Goal: Transaction & Acquisition: Purchase product/service

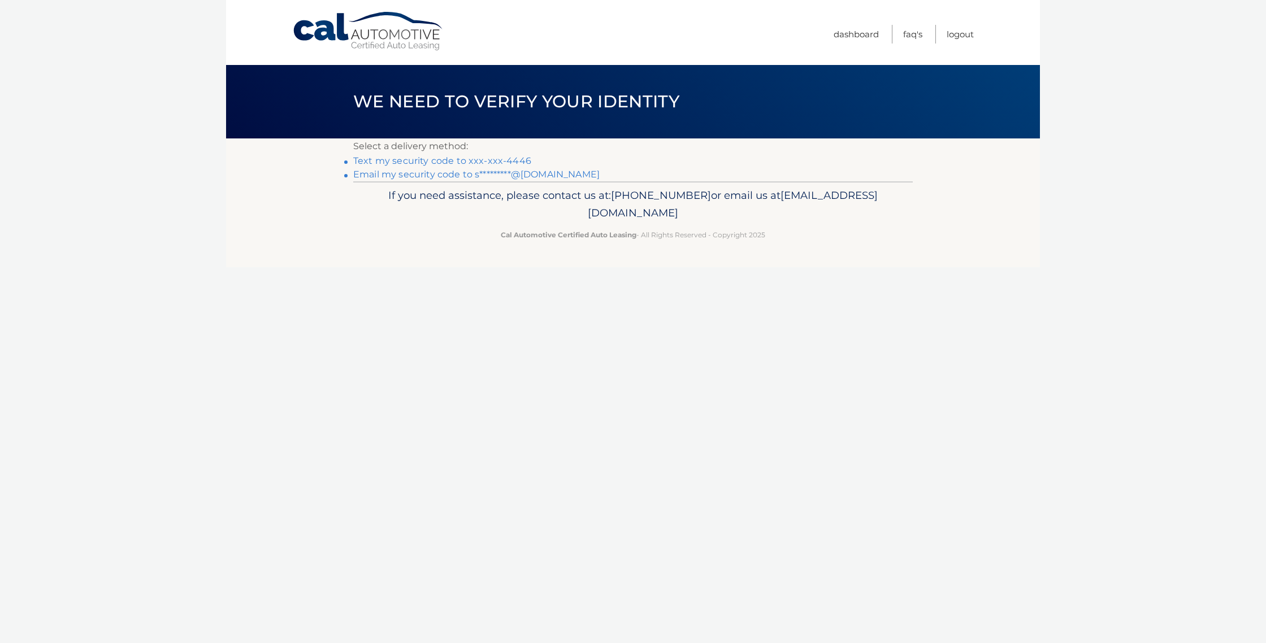
click at [465, 162] on link "Text my security code to xxx-xxx-4446" at bounding box center [442, 160] width 178 height 11
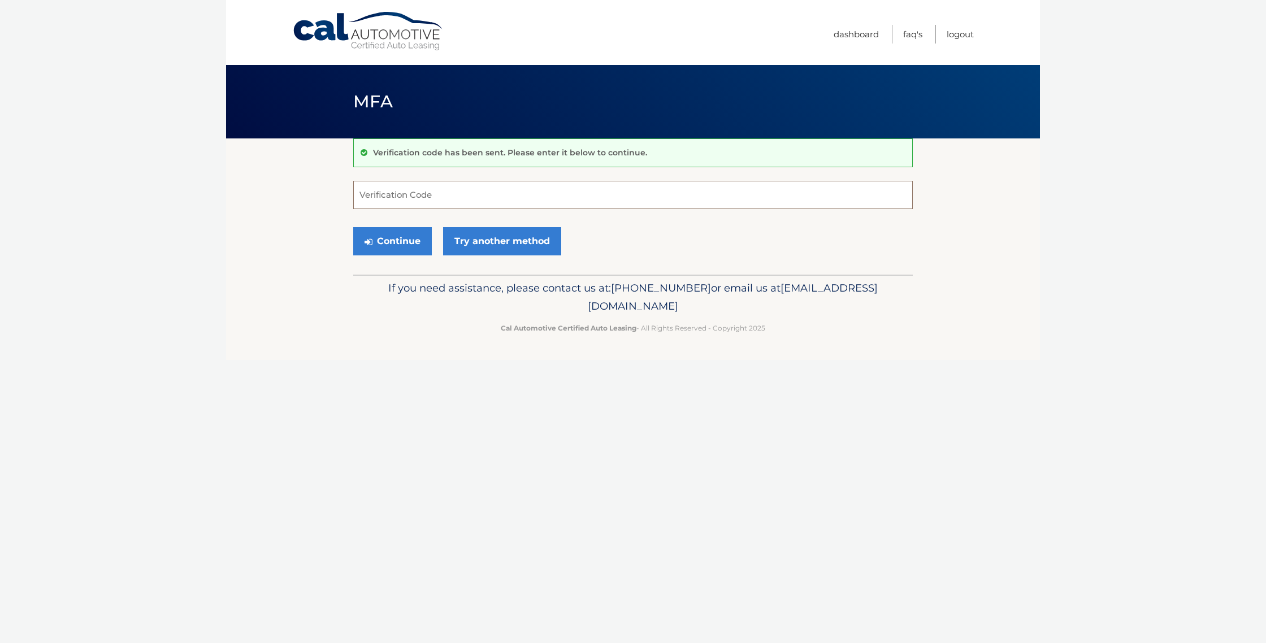
click at [440, 193] on input "Verification Code" at bounding box center [633, 195] width 560 height 28
click at [441, 193] on input "Verification Code" at bounding box center [633, 195] width 560 height 28
type input "218928"
click at [420, 233] on button "Continue" at bounding box center [392, 241] width 79 height 28
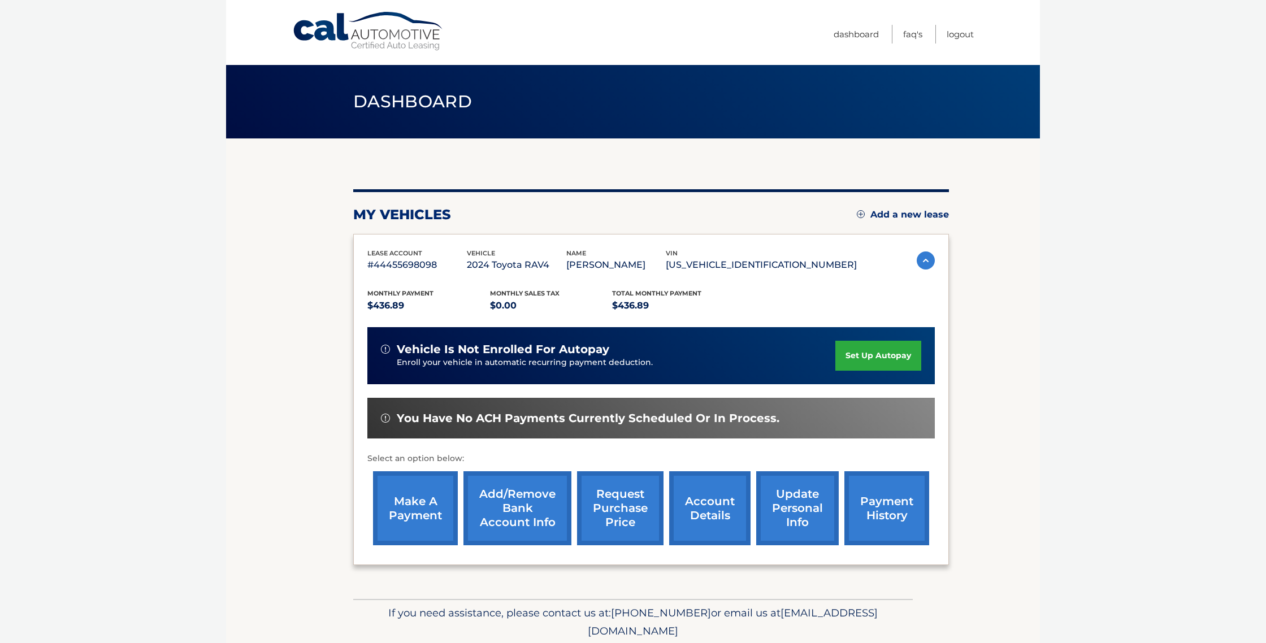
click at [424, 531] on link "make a payment" at bounding box center [415, 508] width 85 height 74
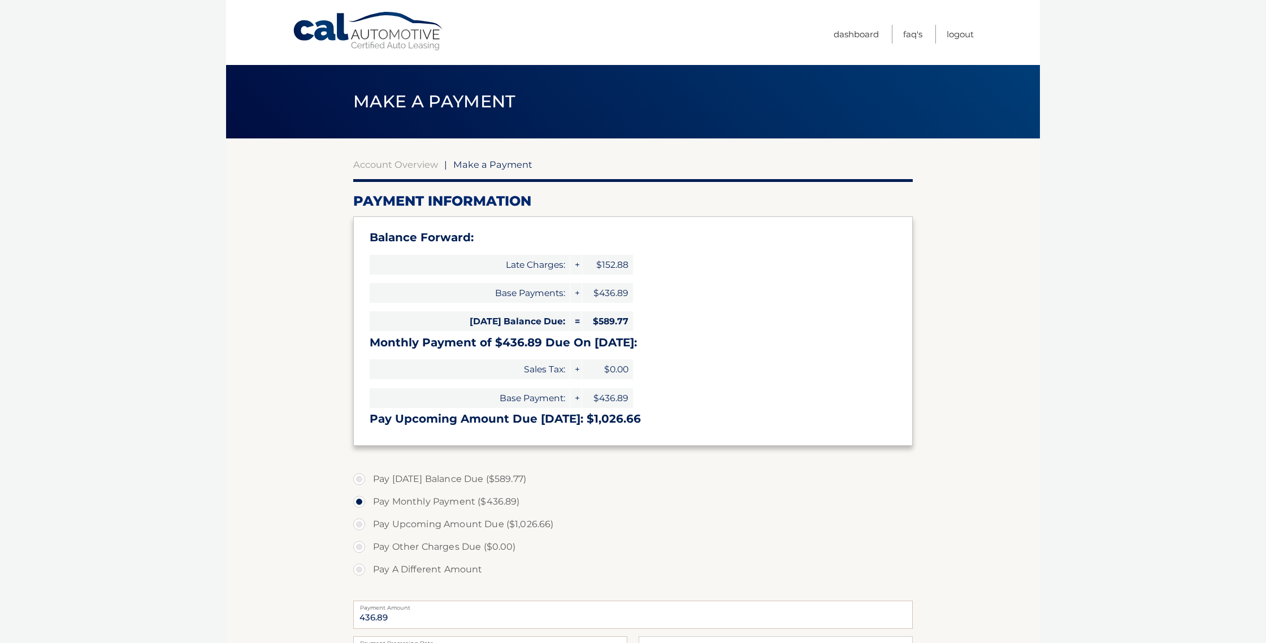
select select "ZWIxZTE0MGUtZjM5Mi00NTg4LWEwMTYtMmRmYzRkZTlhM2E3"
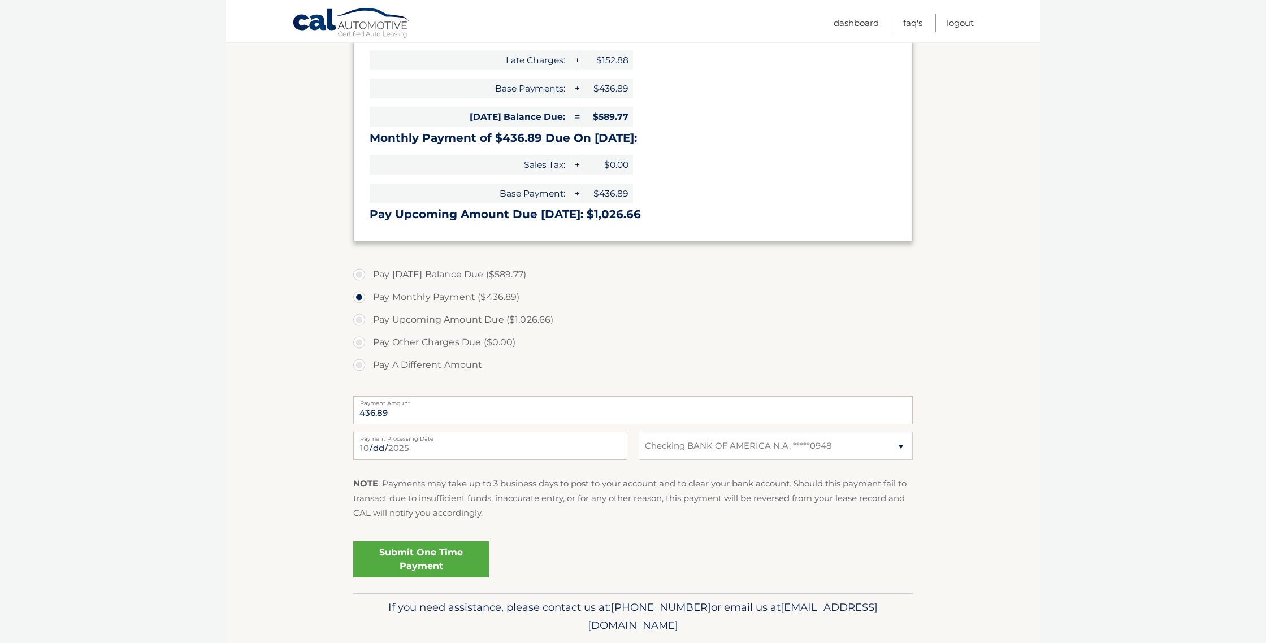
scroll to position [206, 0]
click at [456, 565] on link "Submit One Time Payment" at bounding box center [421, 558] width 136 height 36
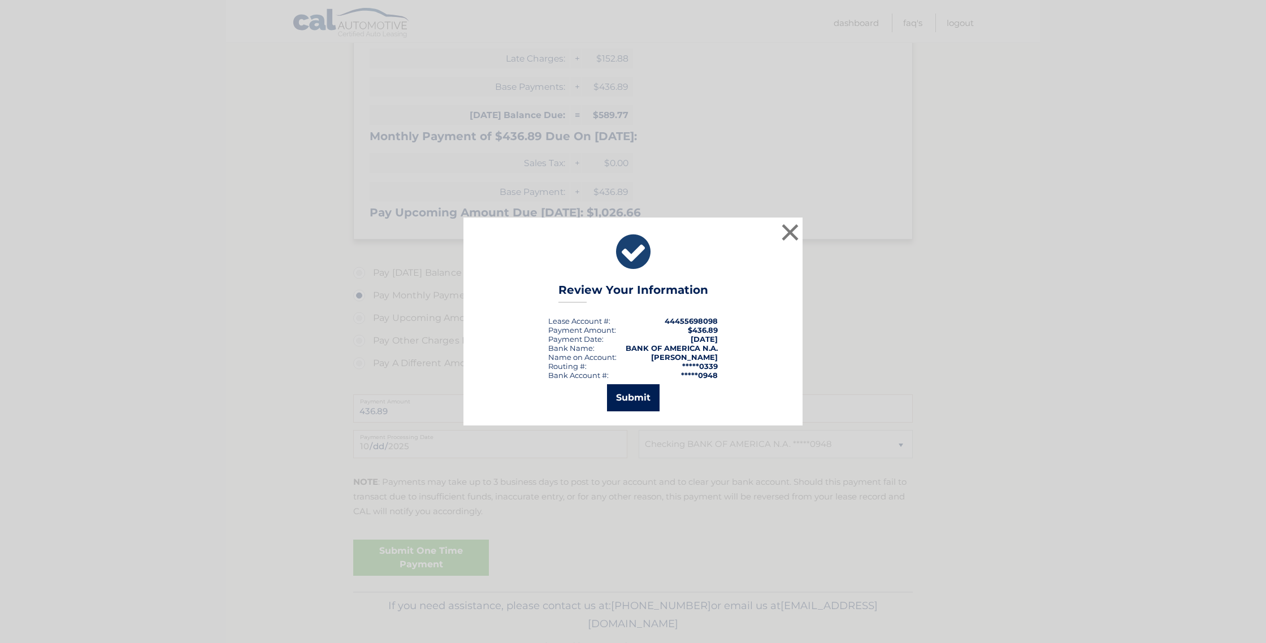
click at [614, 399] on button "Submit" at bounding box center [633, 397] width 53 height 27
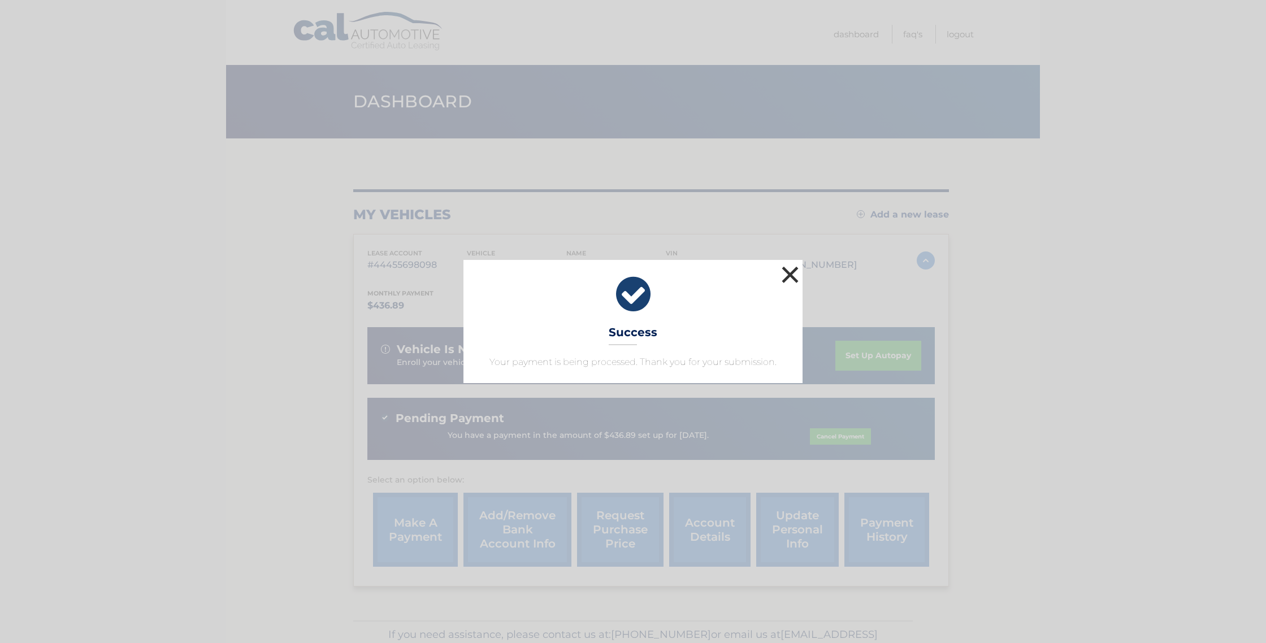
click at [791, 280] on button "×" at bounding box center [790, 274] width 23 height 23
